Goal: Task Accomplishment & Management: Manage account settings

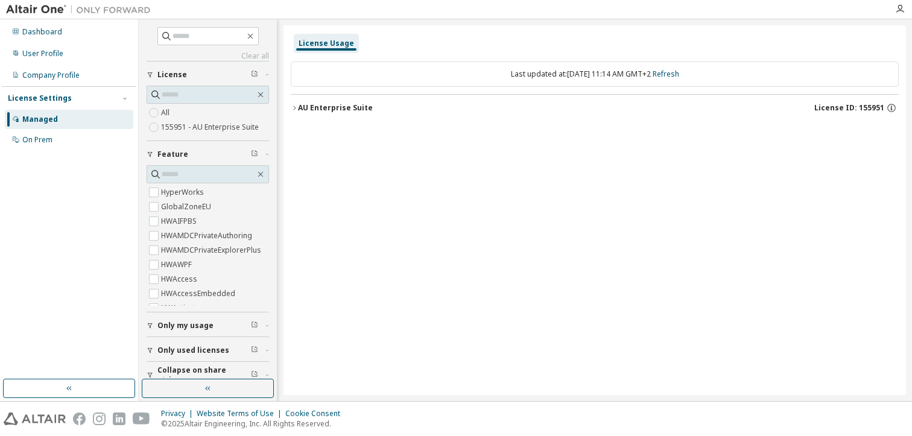
click at [293, 107] on icon "button" at bounding box center [294, 107] width 7 height 7
